Goal: Find specific page/section: Find specific page/section

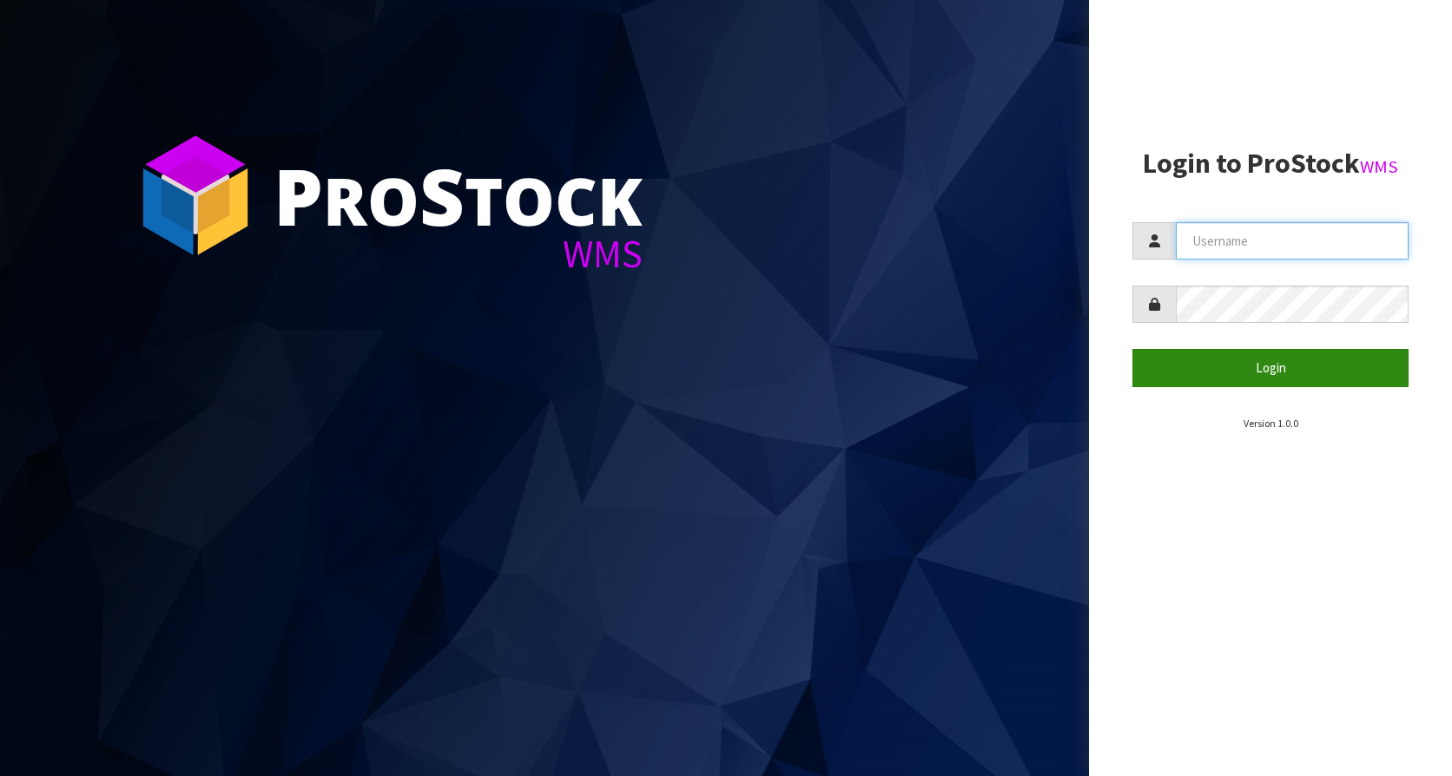
type input "KitchenAid"
click at [1293, 368] on button "Login" at bounding box center [1270, 367] width 276 height 37
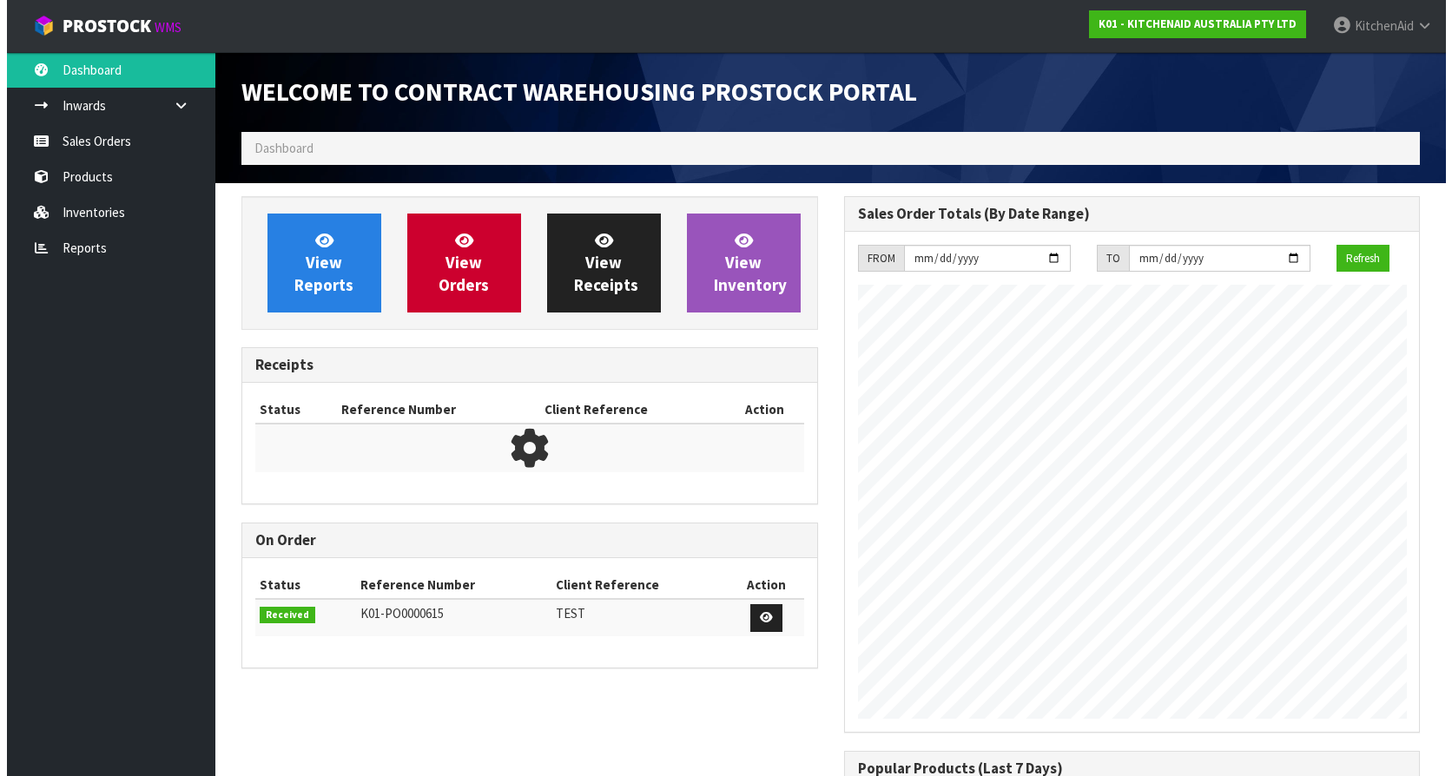
scroll to position [963, 602]
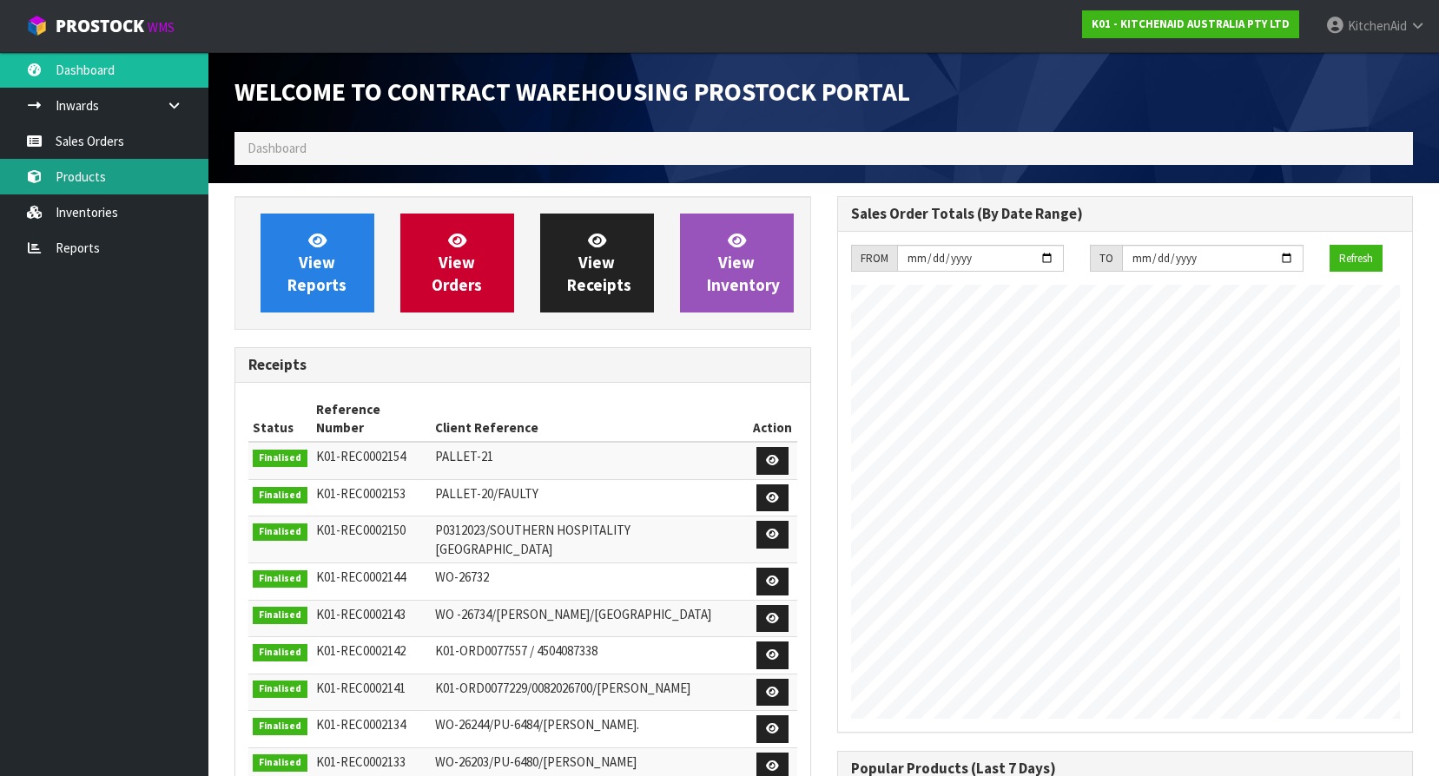
click at [88, 181] on link "Products" at bounding box center [104, 177] width 208 height 36
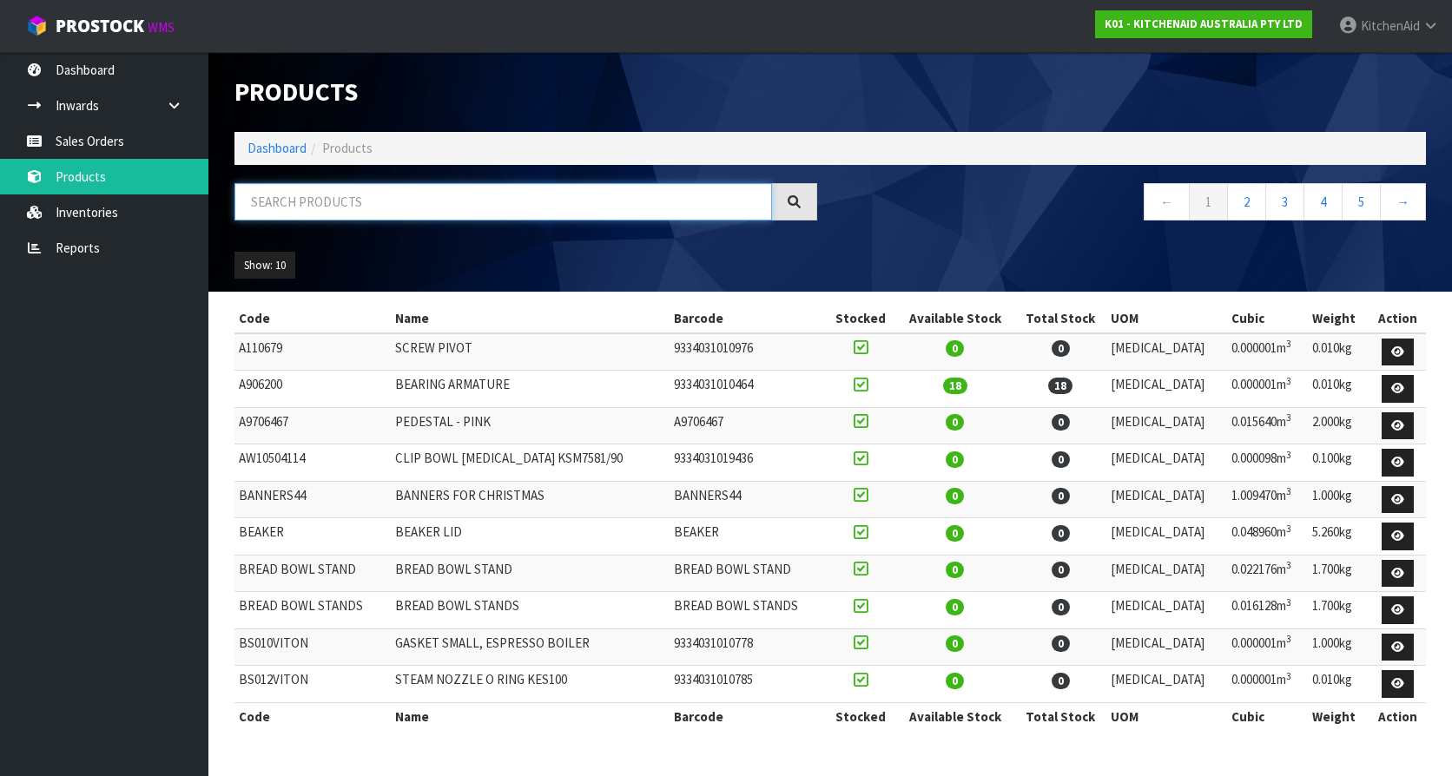
click at [435, 206] on input "text" at bounding box center [502, 201] width 537 height 37
paste input "WPW10221782"
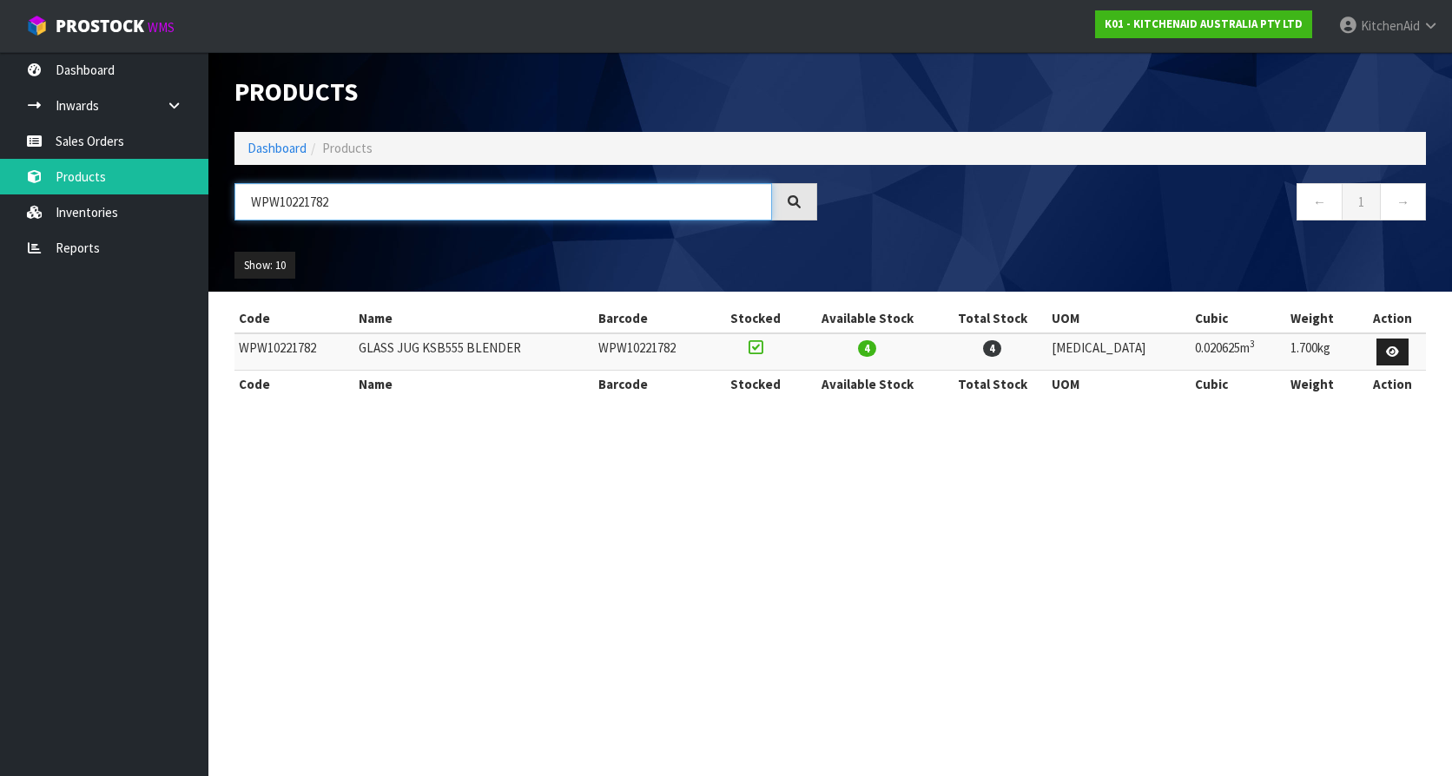
type input "WPW10221782"
